Goal: Task Accomplishment & Management: Use online tool/utility

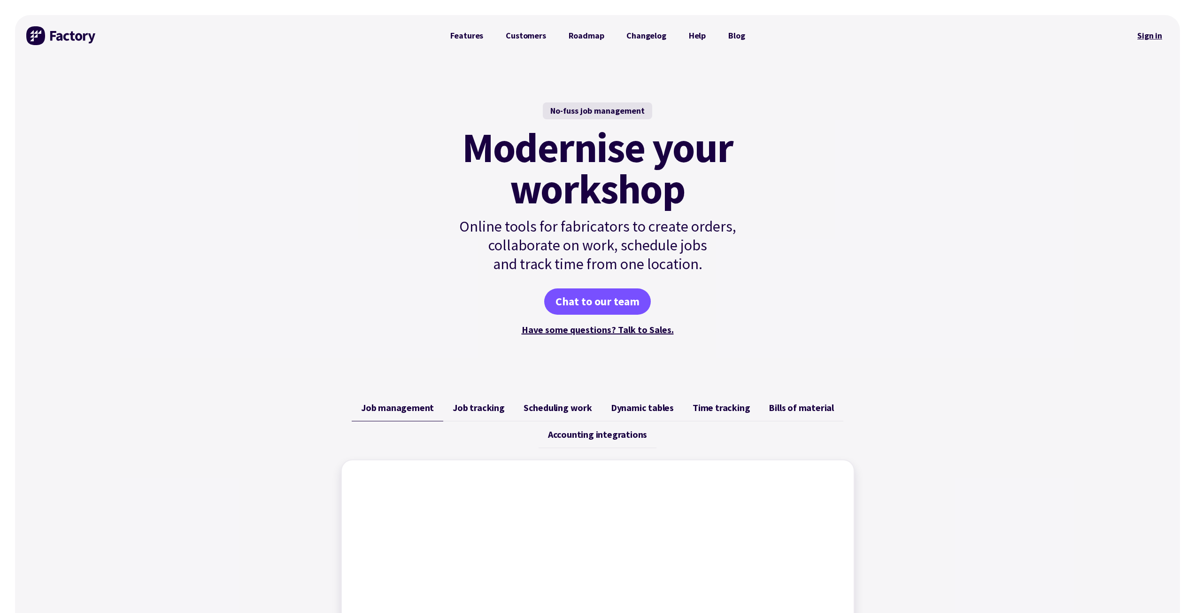
click at [1149, 38] on link "Sign in" at bounding box center [1150, 36] width 38 height 22
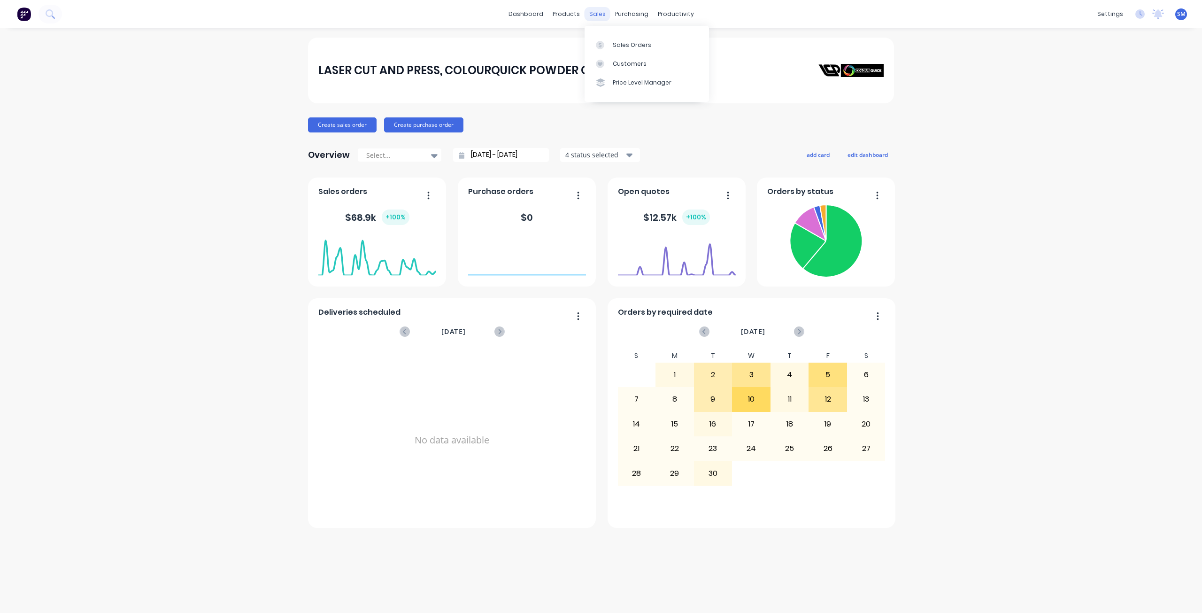
click at [594, 16] on div "sales" at bounding box center [598, 14] width 26 height 14
click at [617, 42] on div "Sales Orders" at bounding box center [632, 45] width 39 height 8
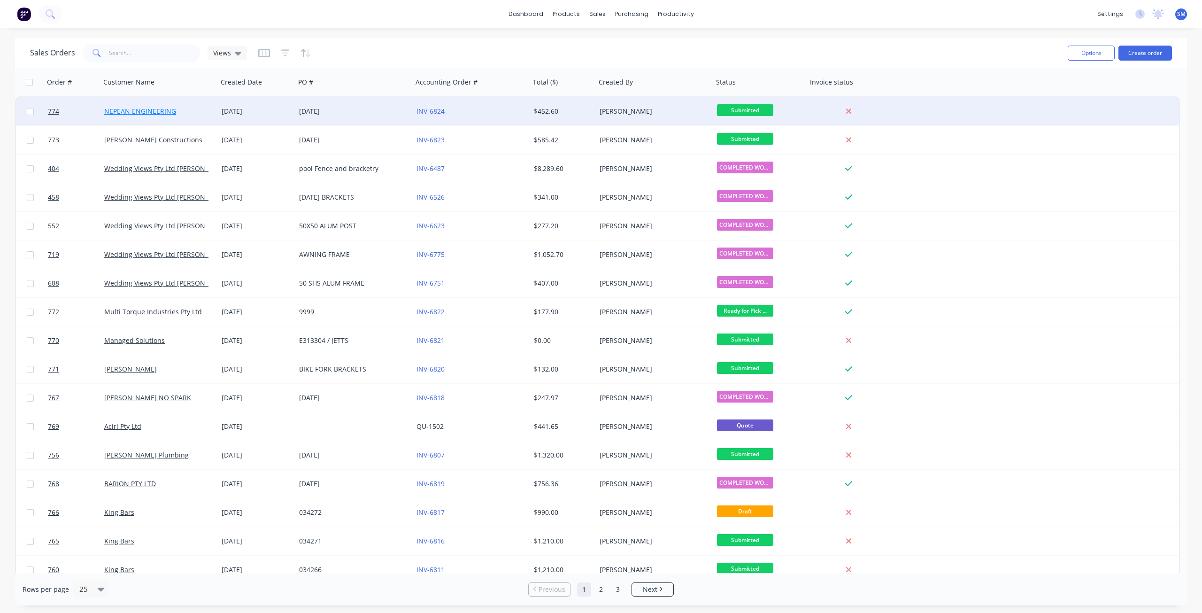
click at [167, 109] on link "NEPEAN ENGINEERING" at bounding box center [140, 111] width 72 height 9
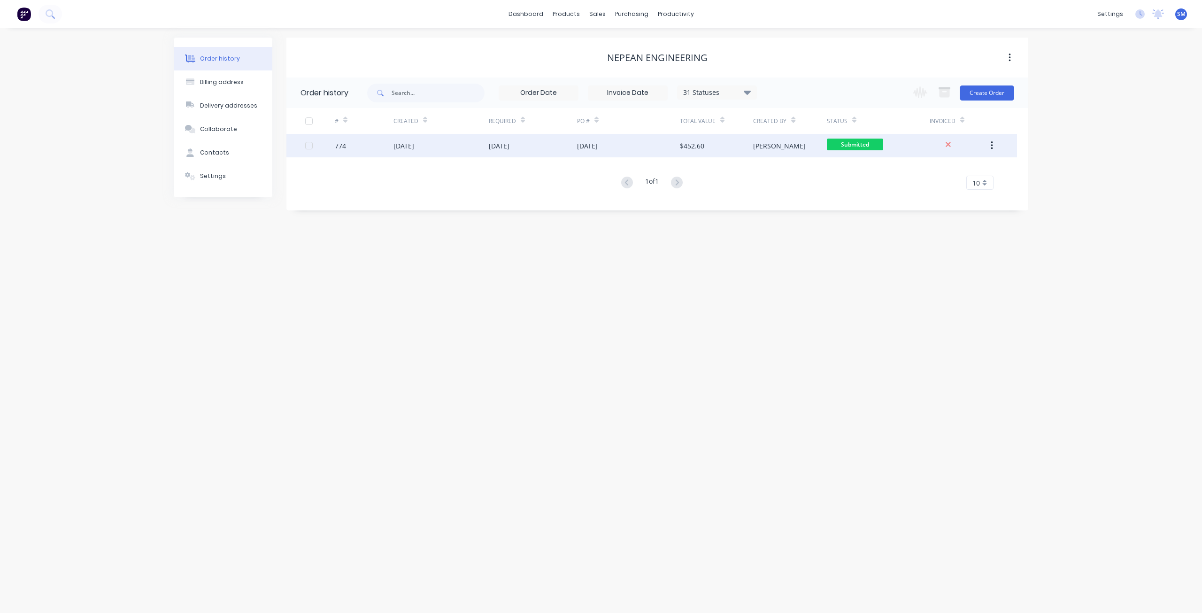
click at [850, 148] on span "Submitted" at bounding box center [855, 145] width 56 height 12
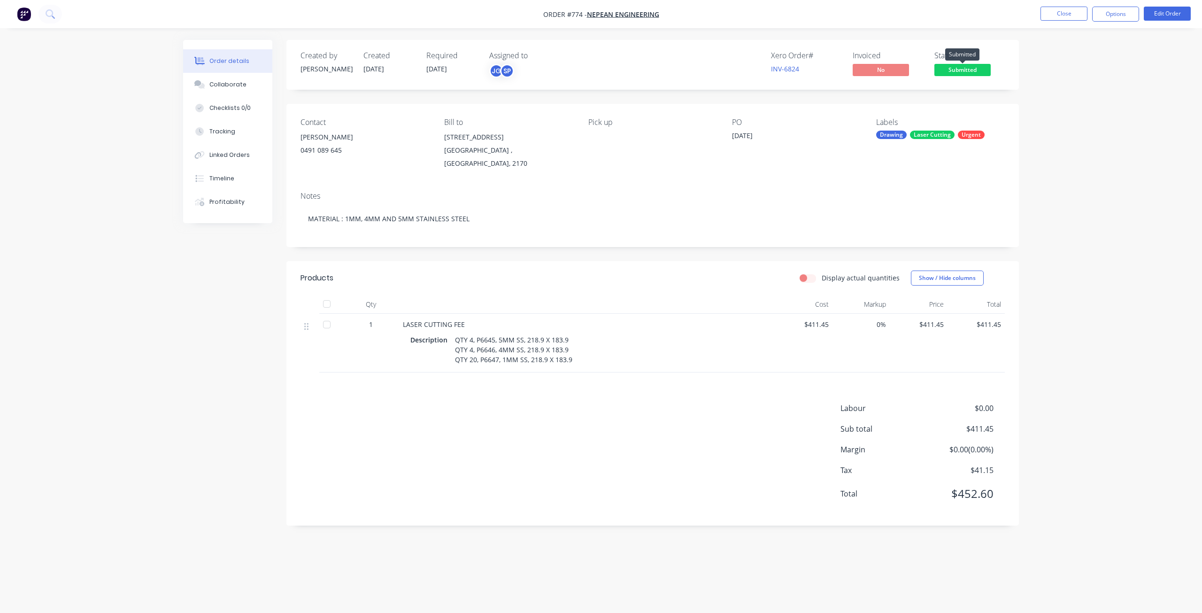
click at [958, 69] on span "Submitted" at bounding box center [963, 70] width 56 height 12
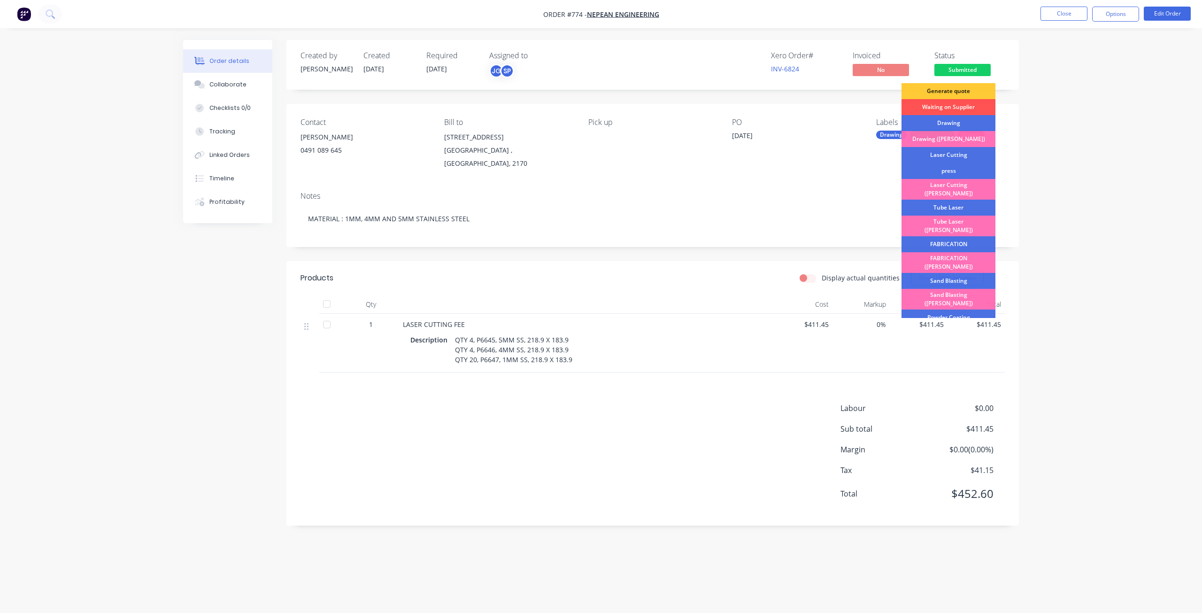
drag, startPoint x: 939, startPoint y: 155, endPoint x: 942, endPoint y: 129, distance: 25.5
click at [940, 154] on div "Laser Cutting" at bounding box center [949, 155] width 94 height 16
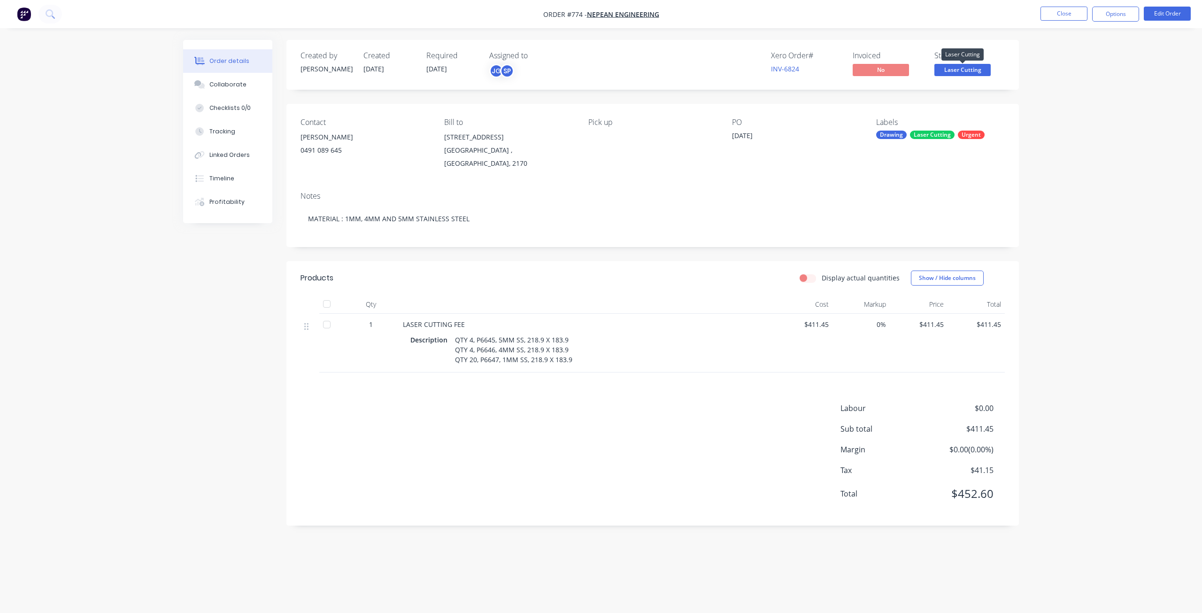
click at [955, 68] on span "Laser Cutting" at bounding box center [963, 70] width 56 height 12
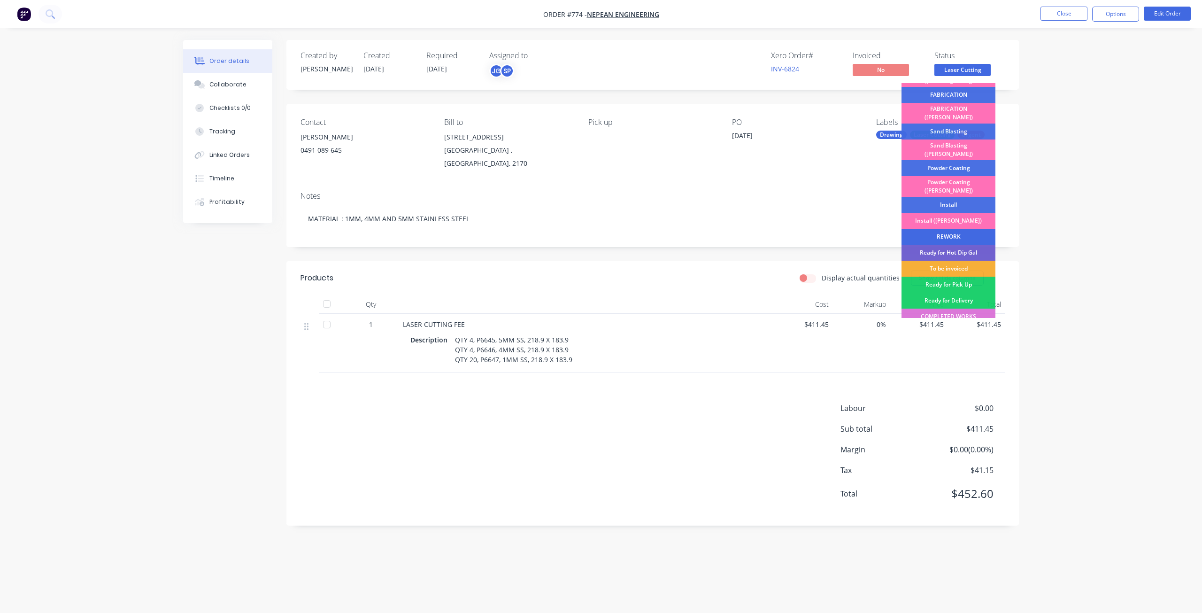
scroll to position [164, 0]
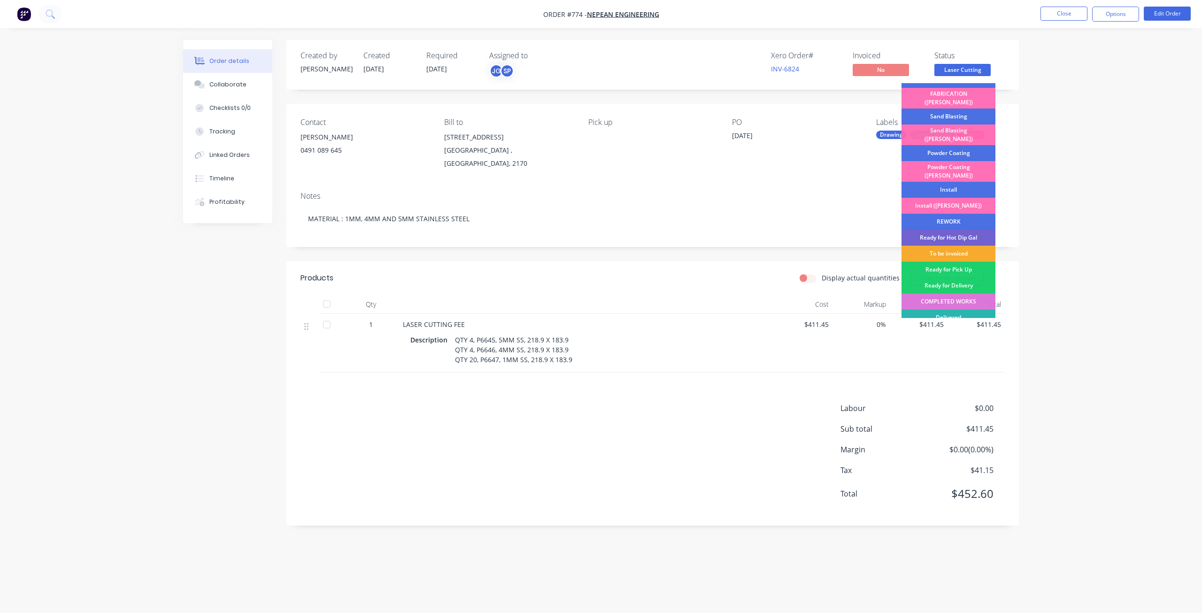
click at [947, 246] on div "To be invoiced" at bounding box center [949, 254] width 94 height 16
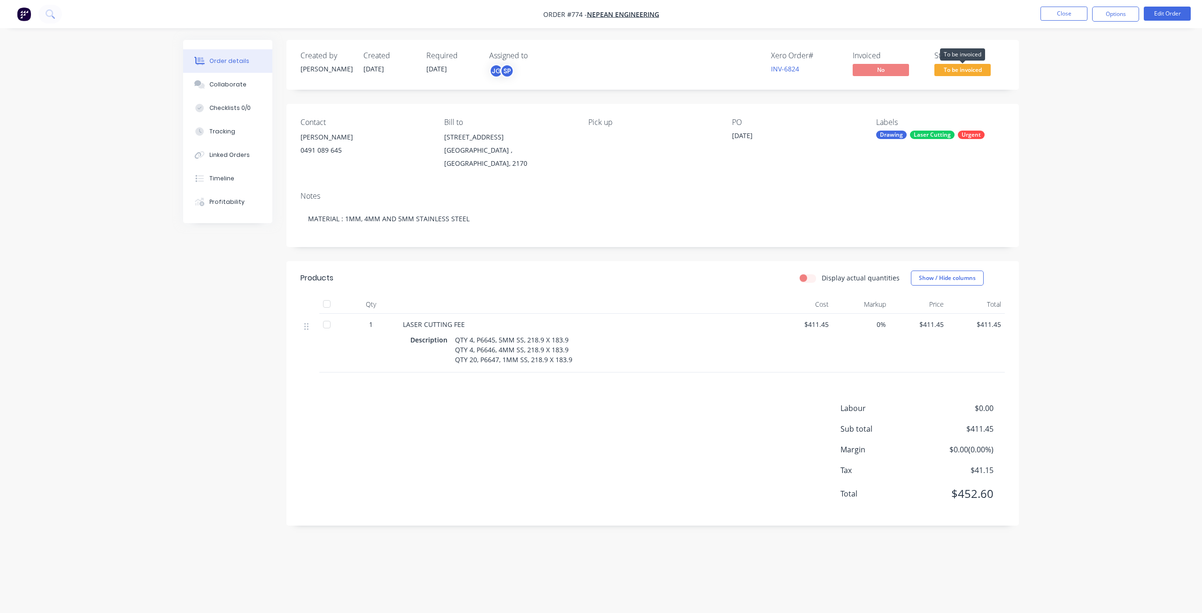
click at [960, 69] on span "To be invoiced" at bounding box center [963, 70] width 56 height 12
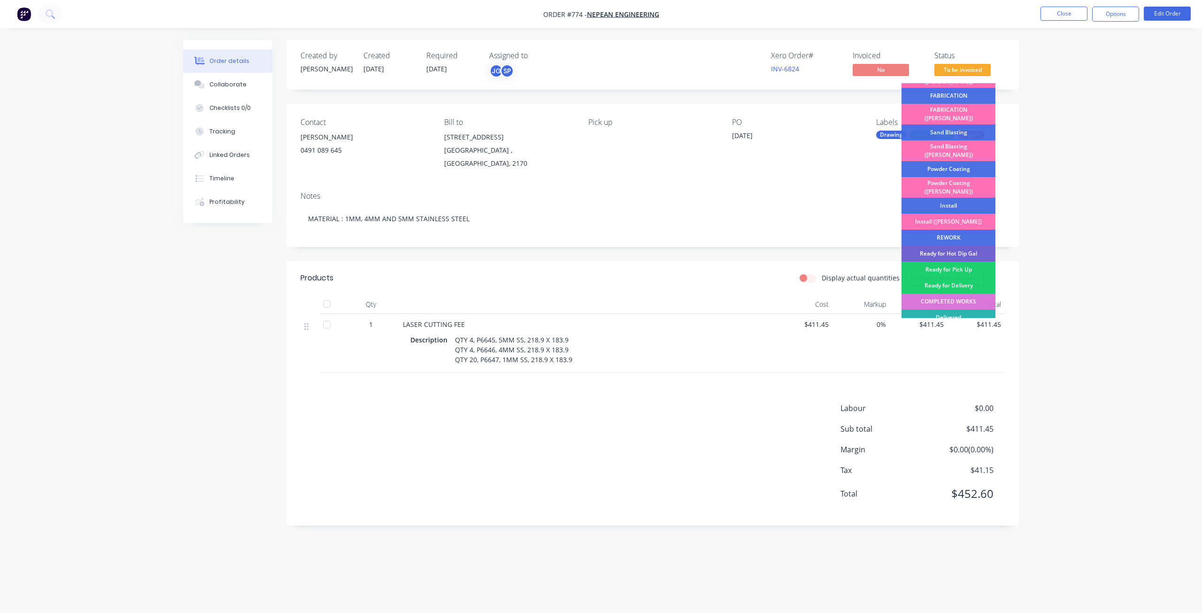
click at [958, 294] on div "COMPLETED WORKS" at bounding box center [949, 302] width 94 height 16
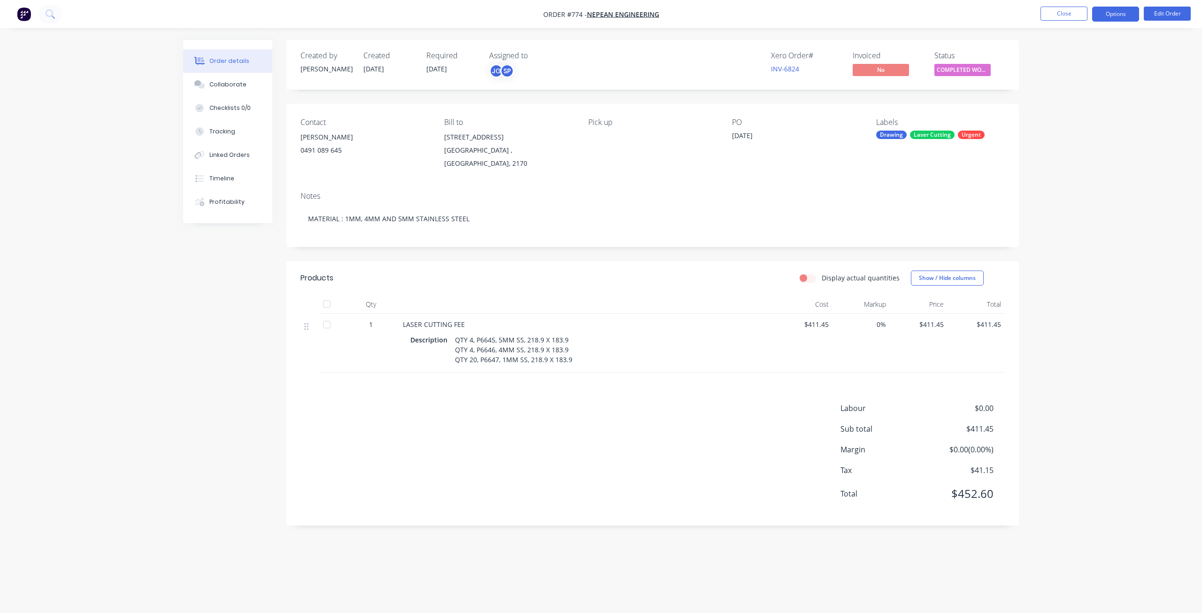
click at [1112, 15] on button "Options" at bounding box center [1115, 14] width 47 height 15
click at [1054, 54] on div "Invoice" at bounding box center [1087, 57] width 86 height 14
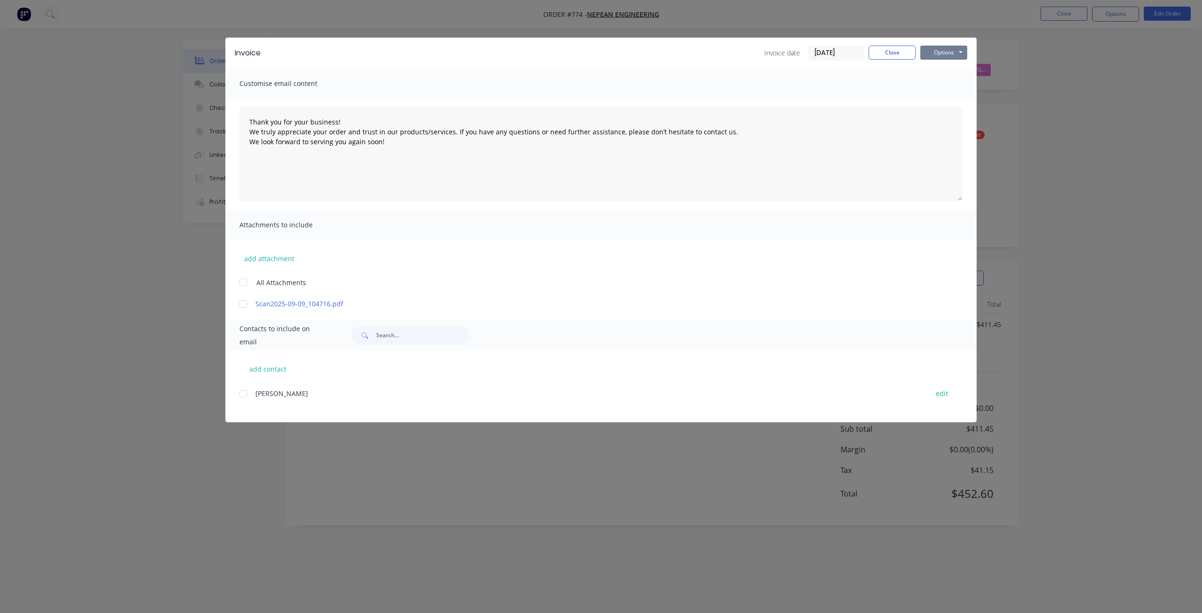
click at [938, 55] on button "Options" at bounding box center [943, 53] width 47 height 14
click at [942, 86] on button "Print" at bounding box center [950, 84] width 60 height 15
type textarea "Thank you for your business! We truly appreciate your order and trust in our pr…"
click at [896, 51] on button "Close" at bounding box center [892, 53] width 47 height 14
